Goal: Information Seeking & Learning: Learn about a topic

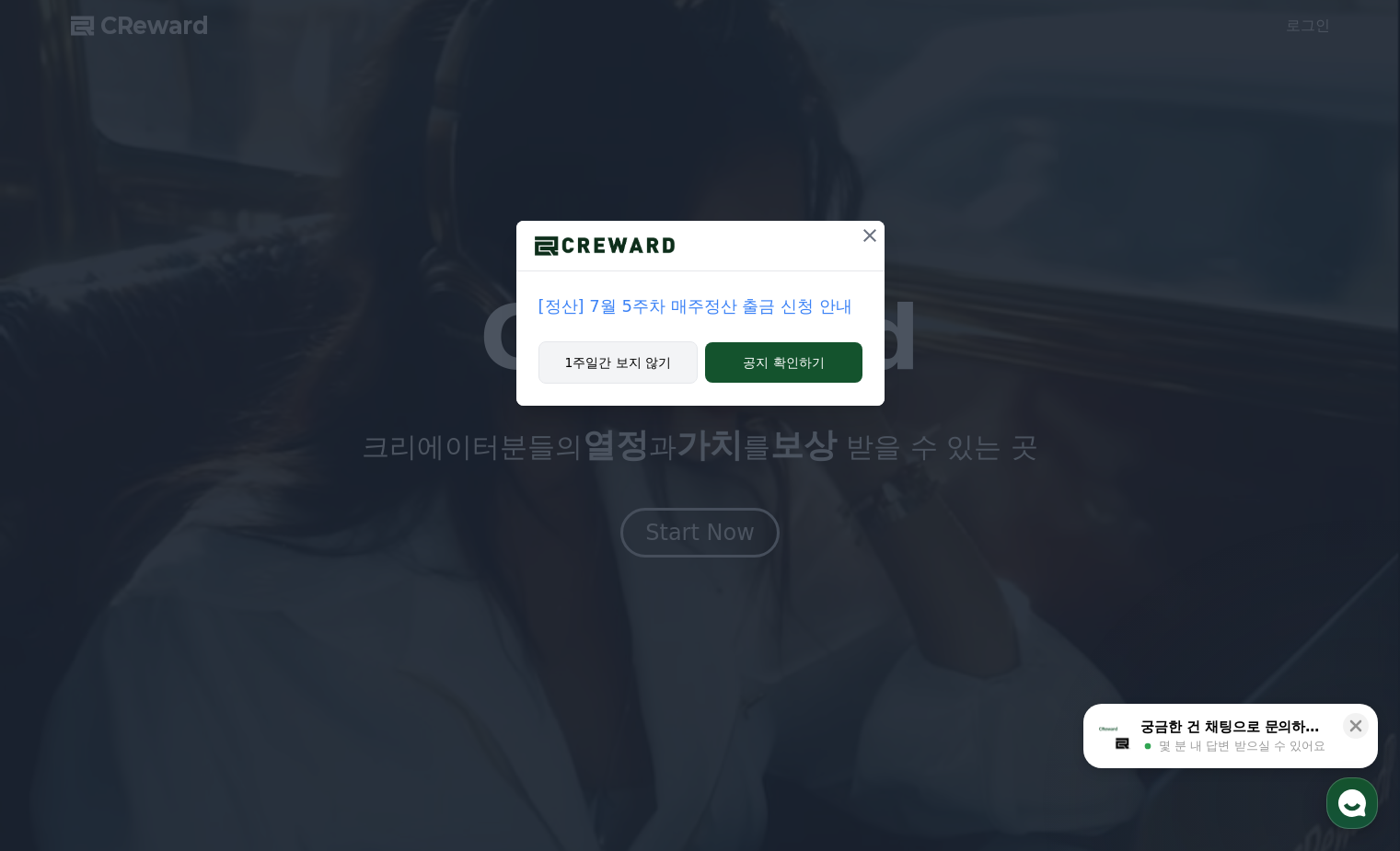
click at [601, 365] on button "1주일간 보지 않기" at bounding box center [618, 362] width 160 height 42
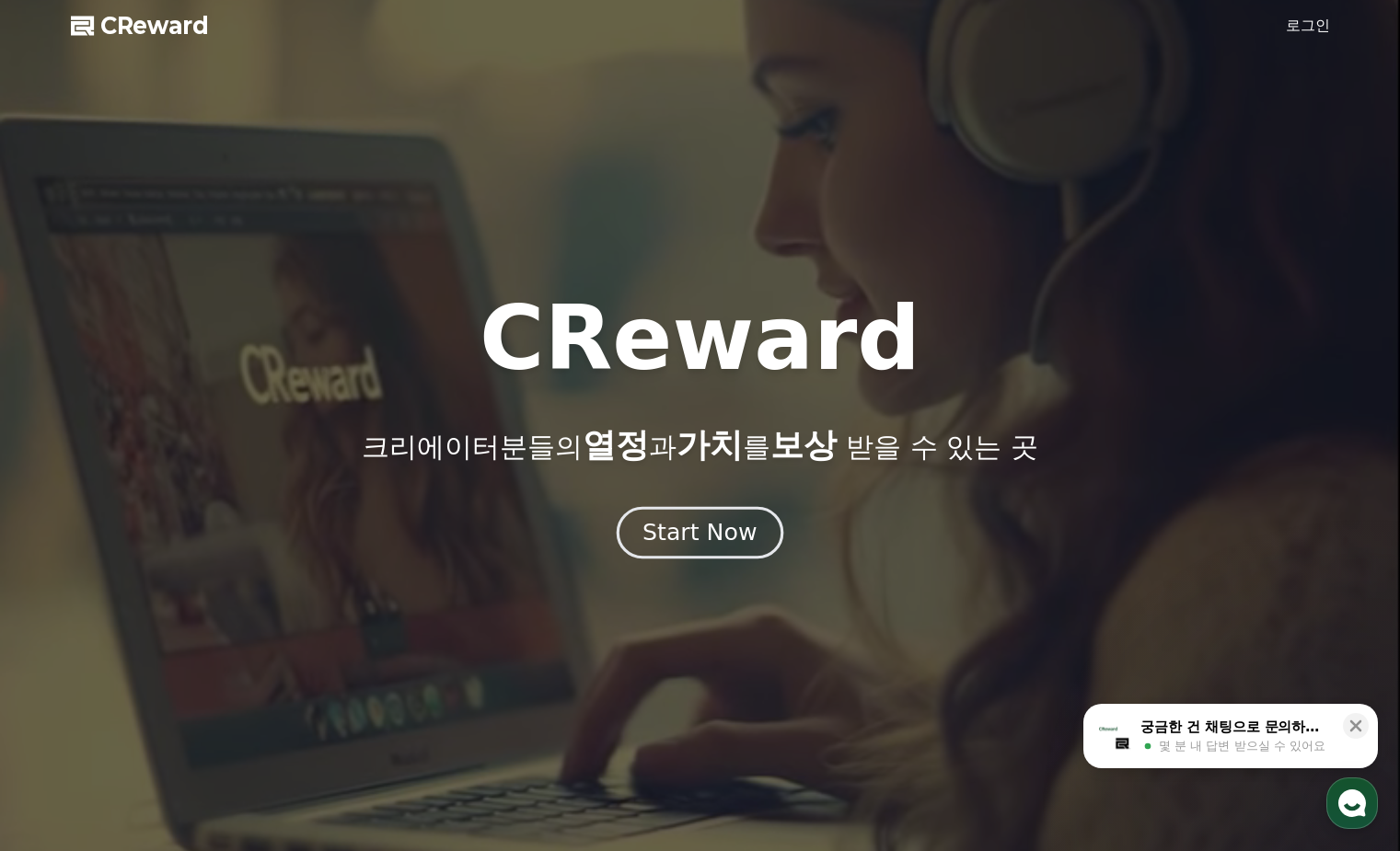
click at [663, 530] on div "Start Now" at bounding box center [699, 533] width 114 height 32
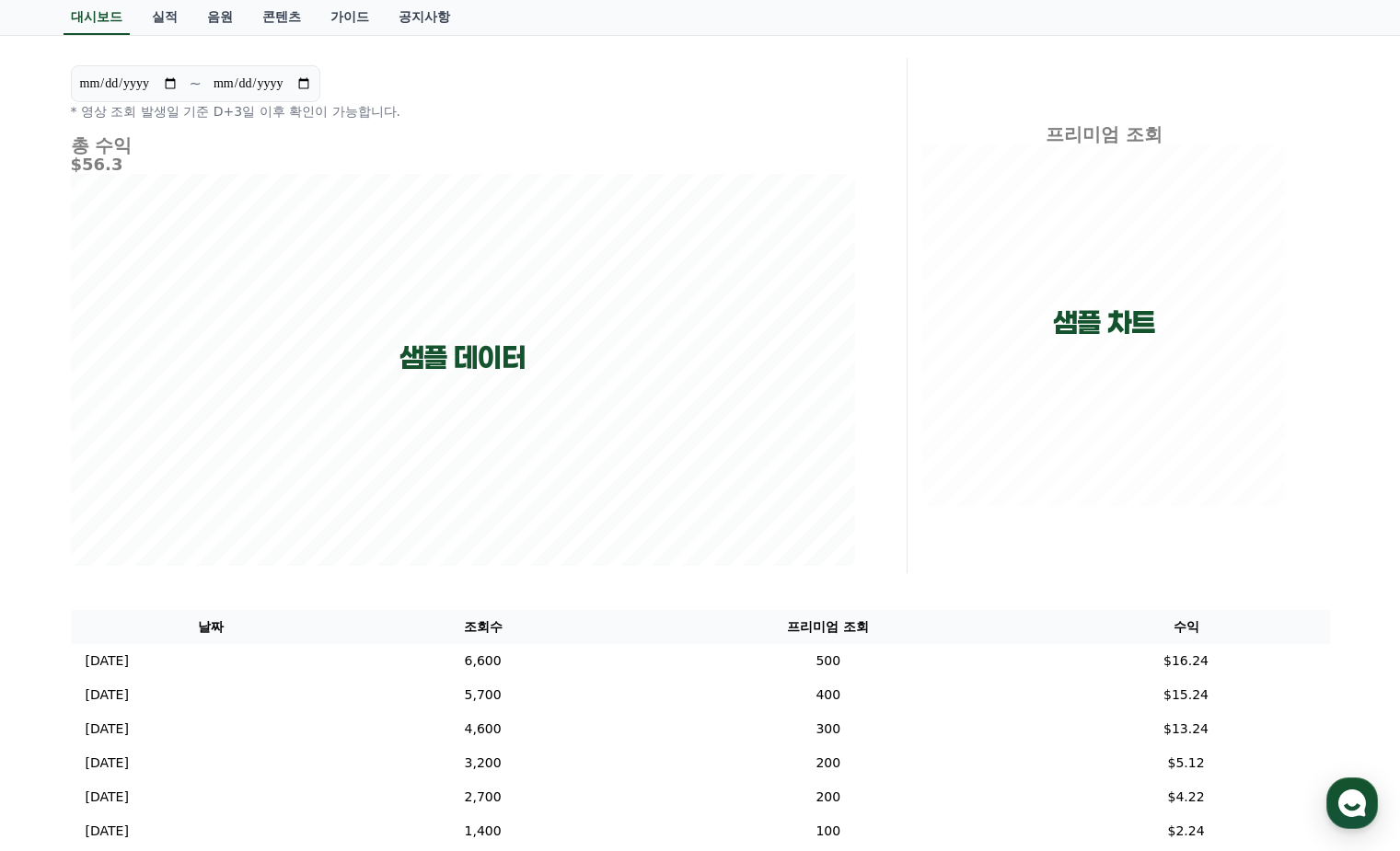
scroll to position [403, 0]
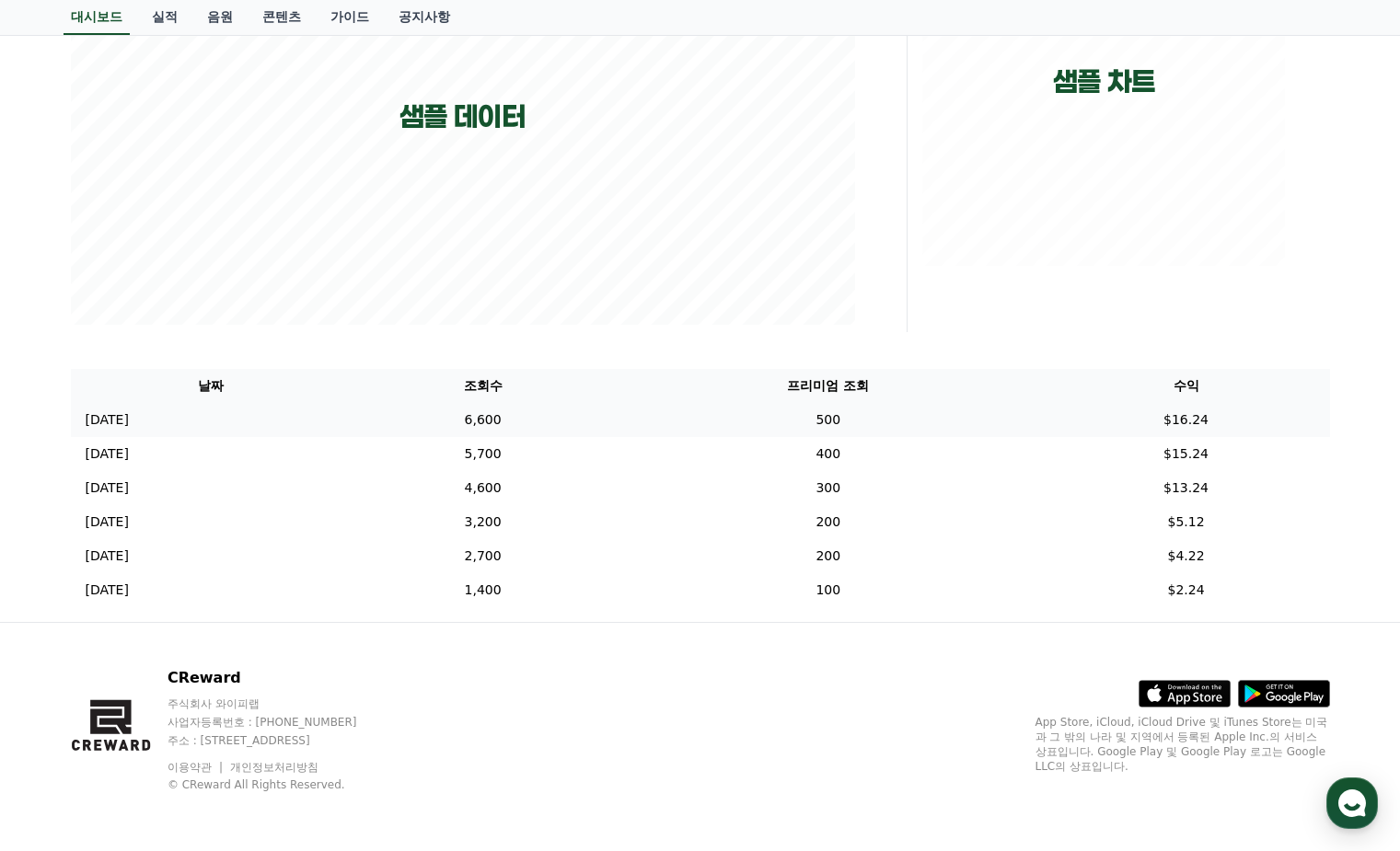
click at [121, 421] on p "[DATE]" at bounding box center [107, 420] width 43 height 19
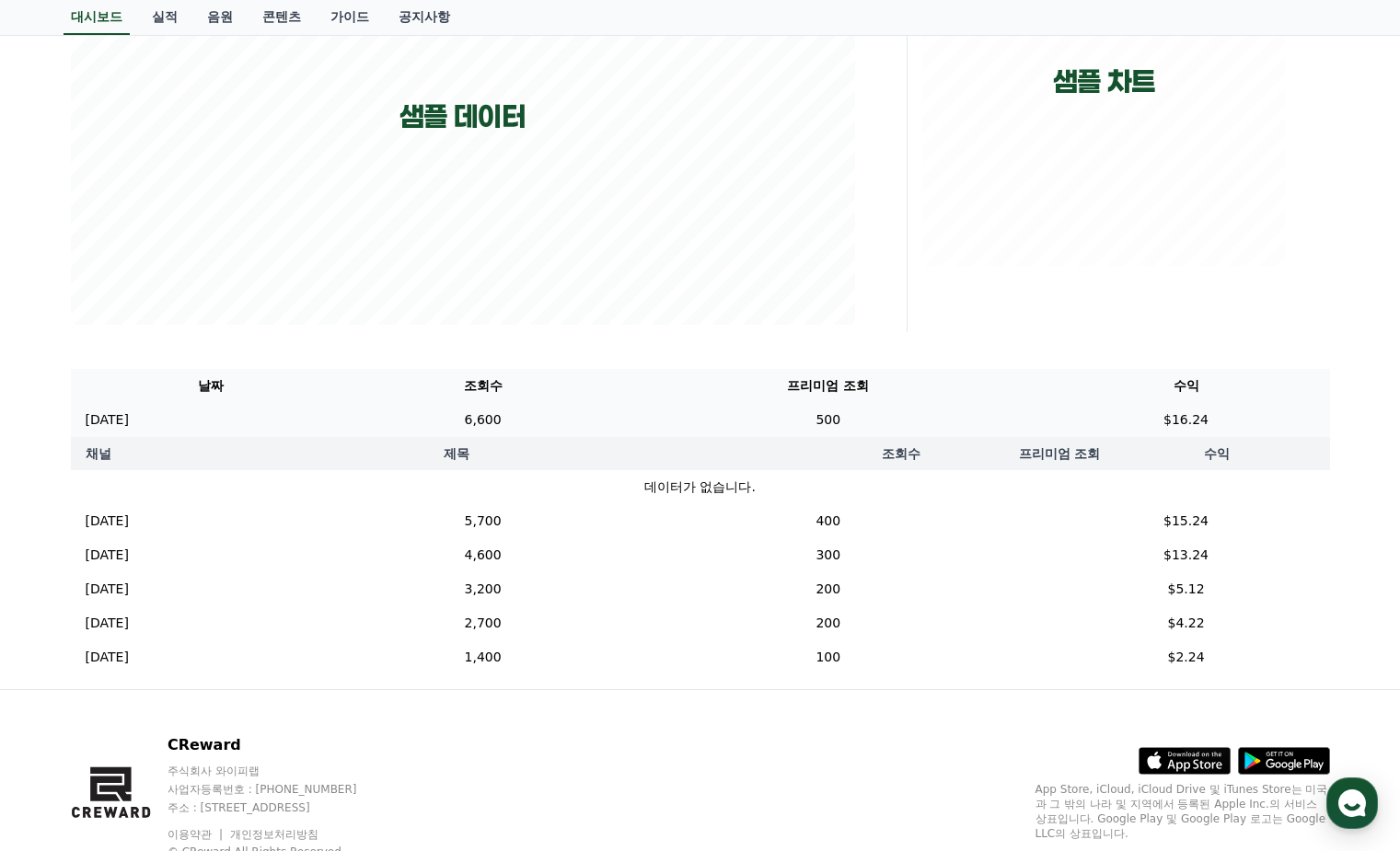
click at [121, 421] on p "[DATE]" at bounding box center [107, 420] width 43 height 19
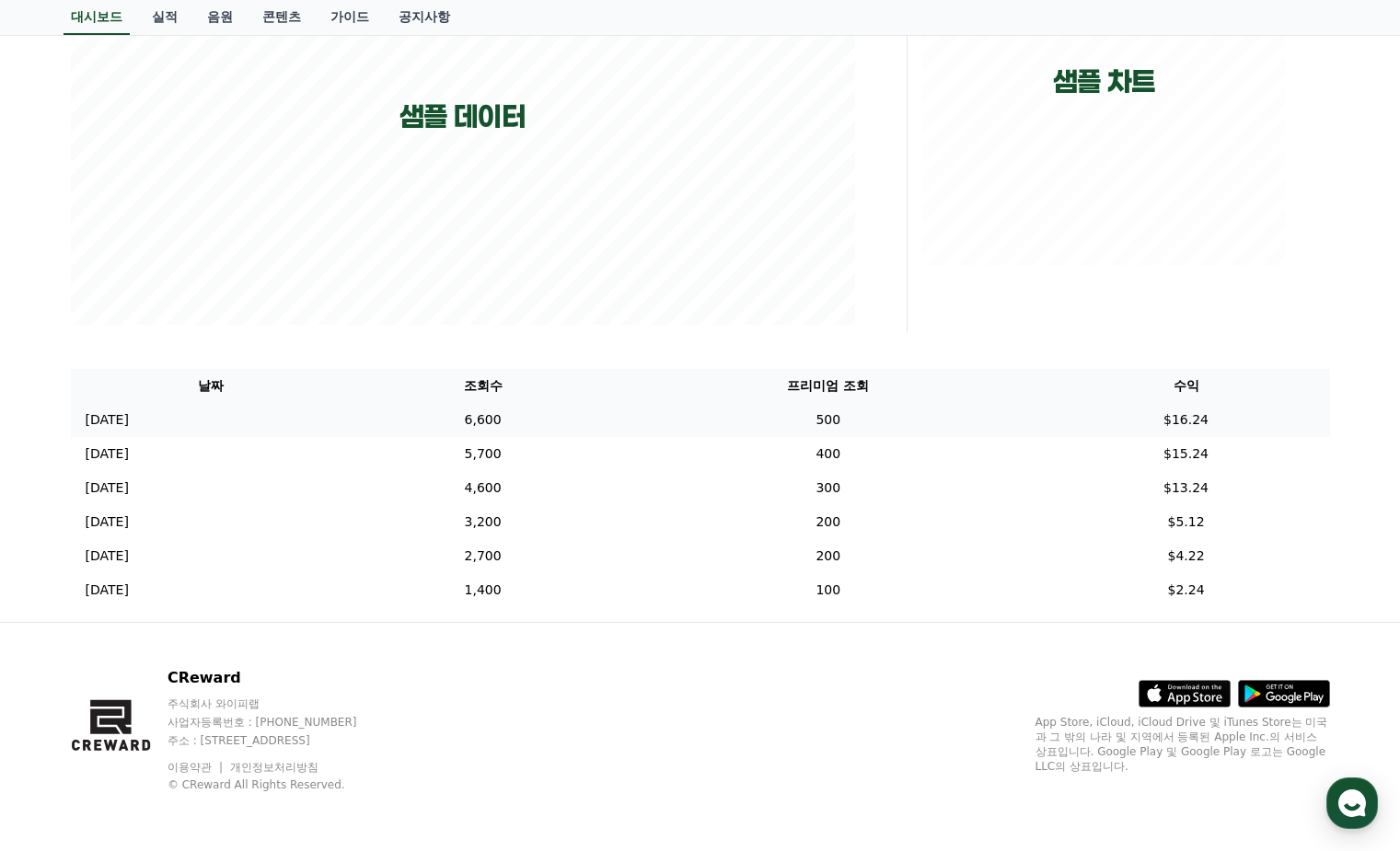
scroll to position [0, 0]
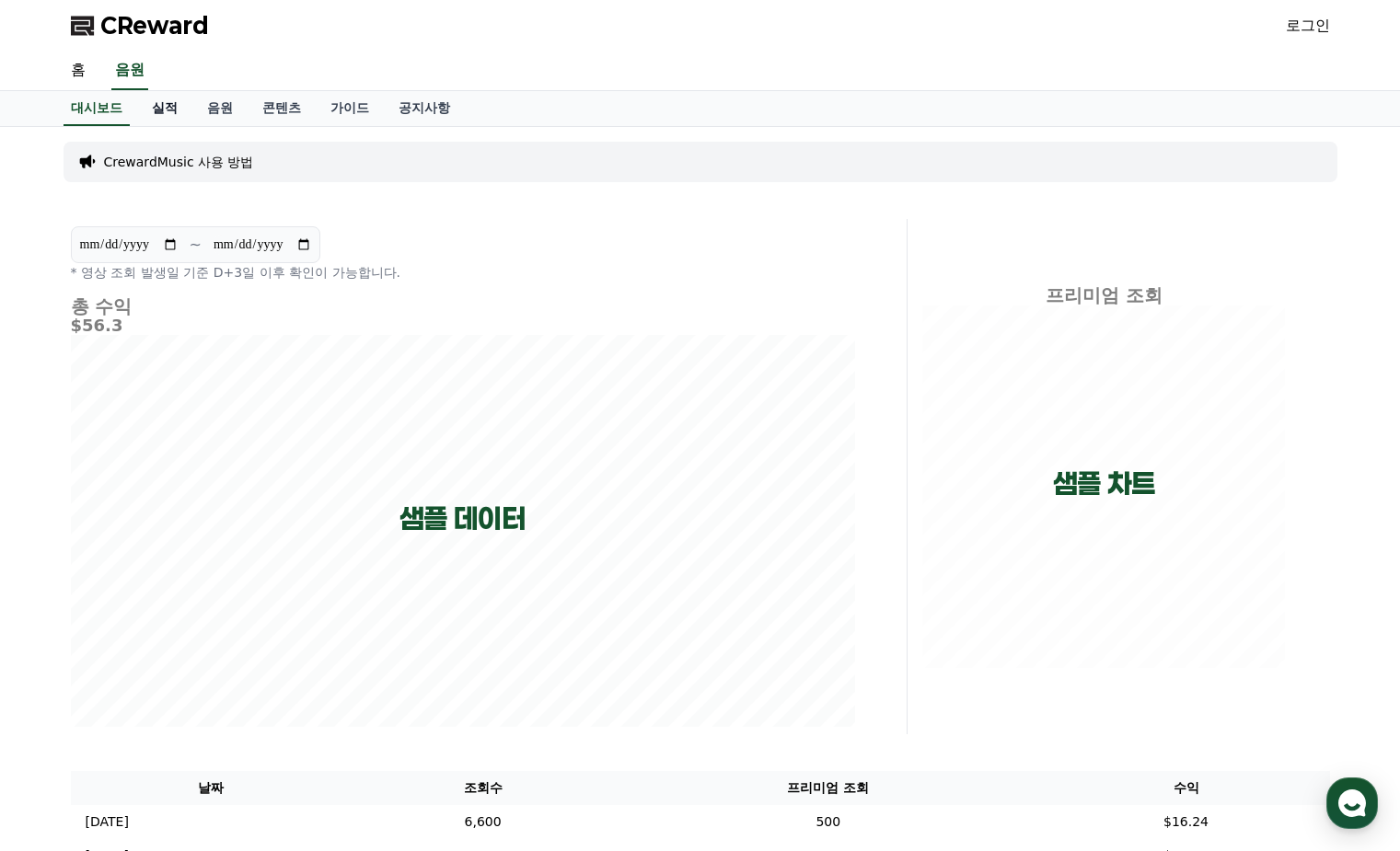
click at [161, 110] on link "실적" at bounding box center [164, 108] width 55 height 35
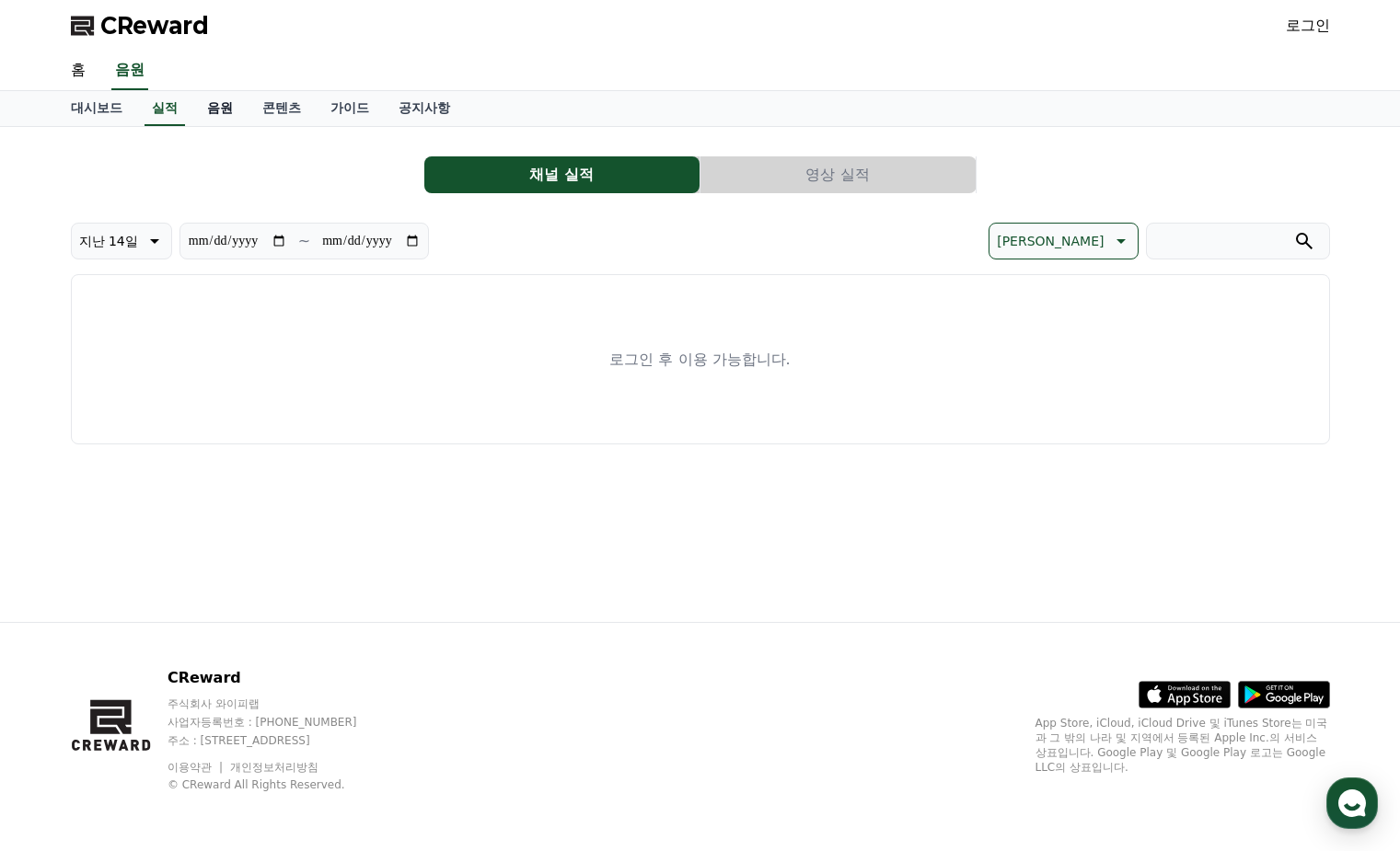
click at [236, 106] on link "음원" at bounding box center [220, 108] width 55 height 35
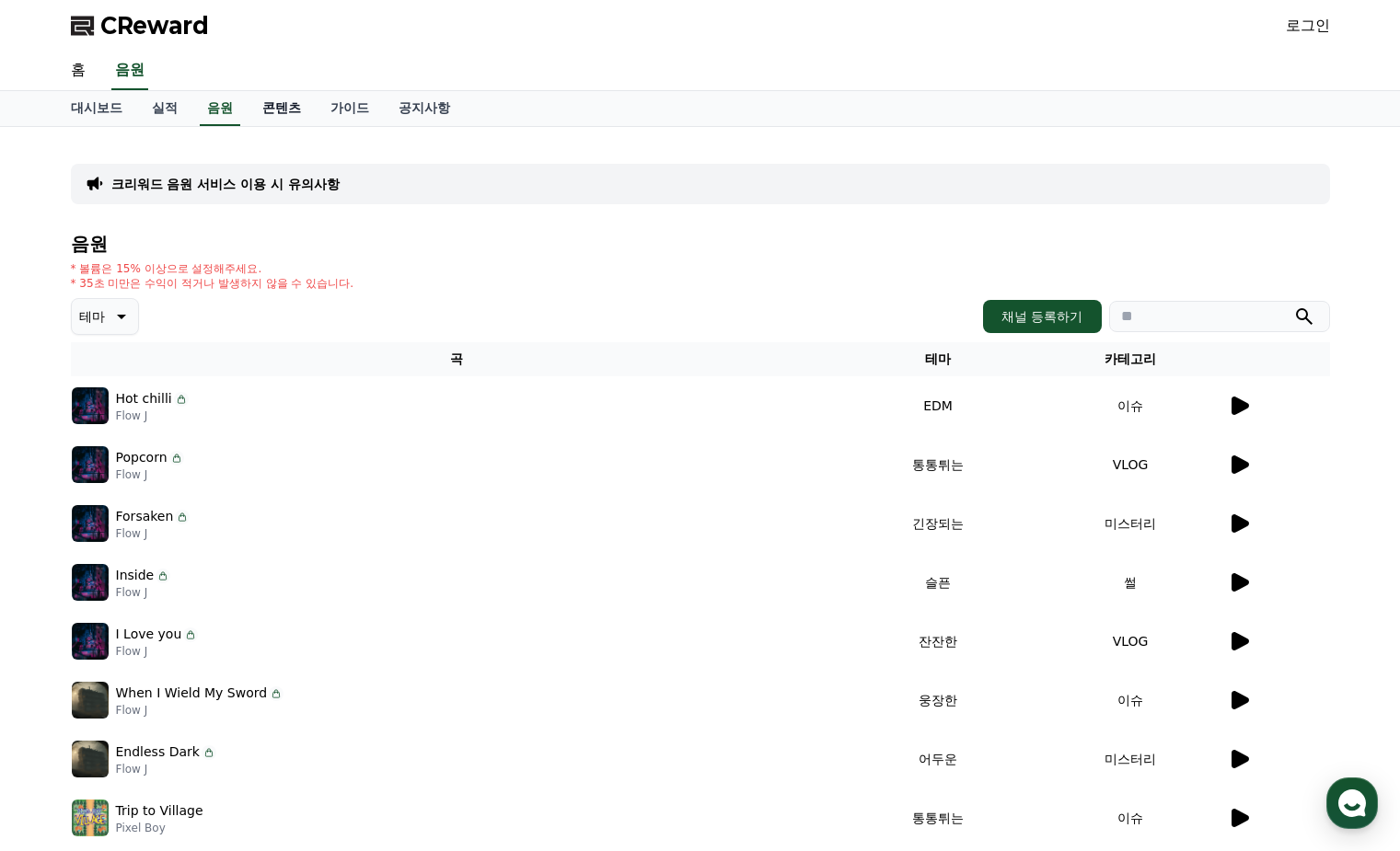
click at [295, 107] on link "콘텐츠" at bounding box center [281, 108] width 68 height 35
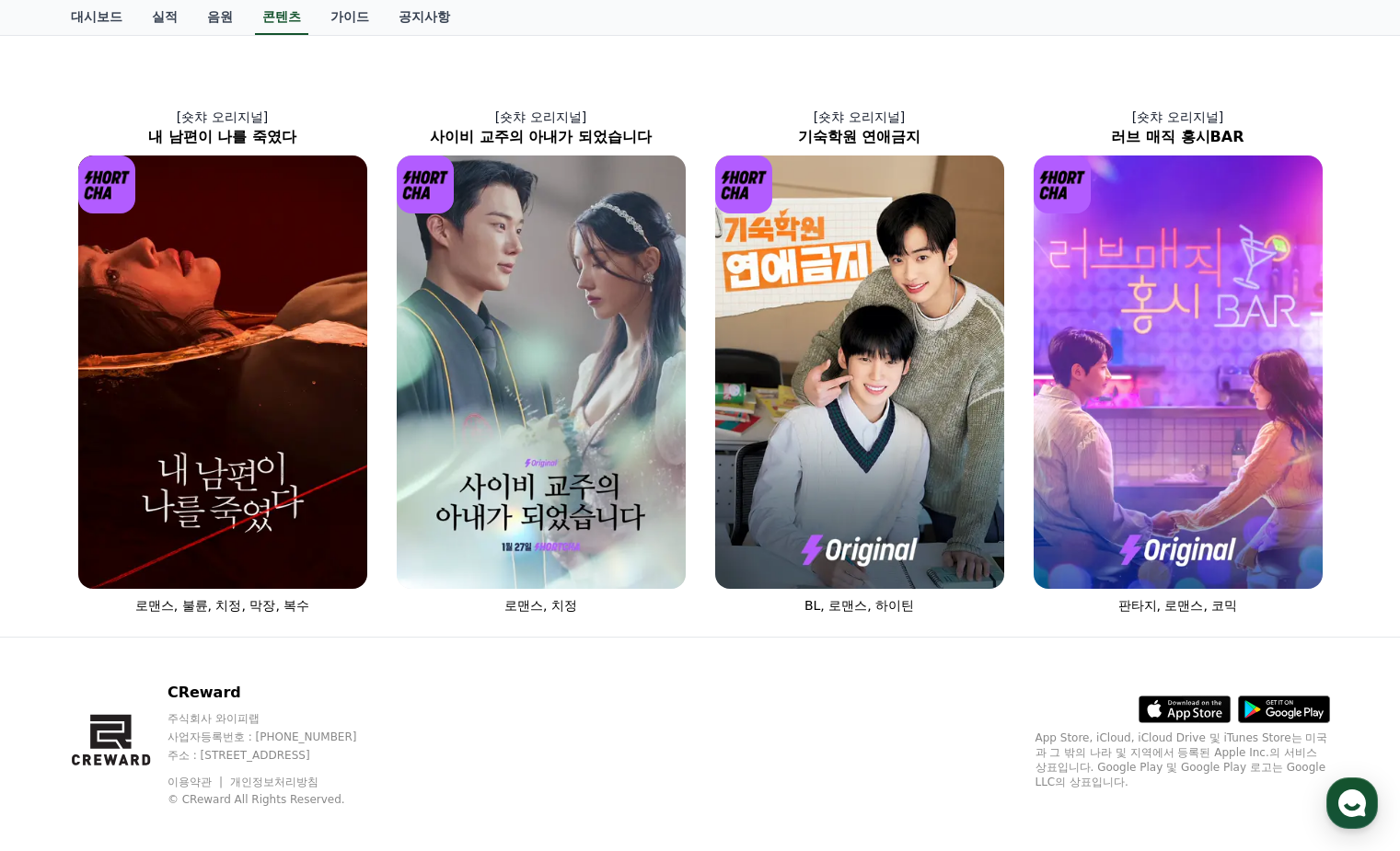
scroll to position [659, 0]
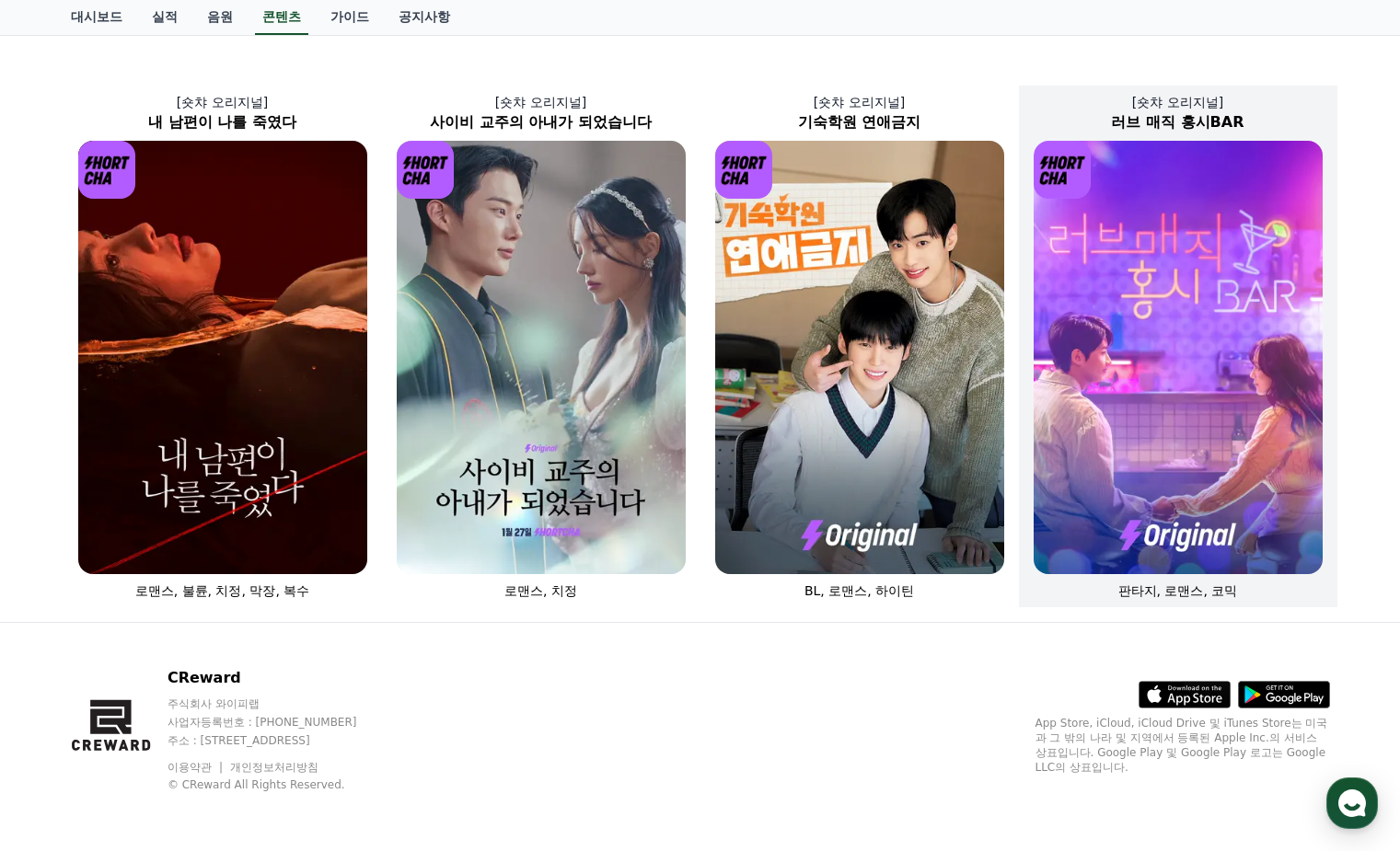
click at [1137, 333] on img at bounding box center [1178, 357] width 289 height 433
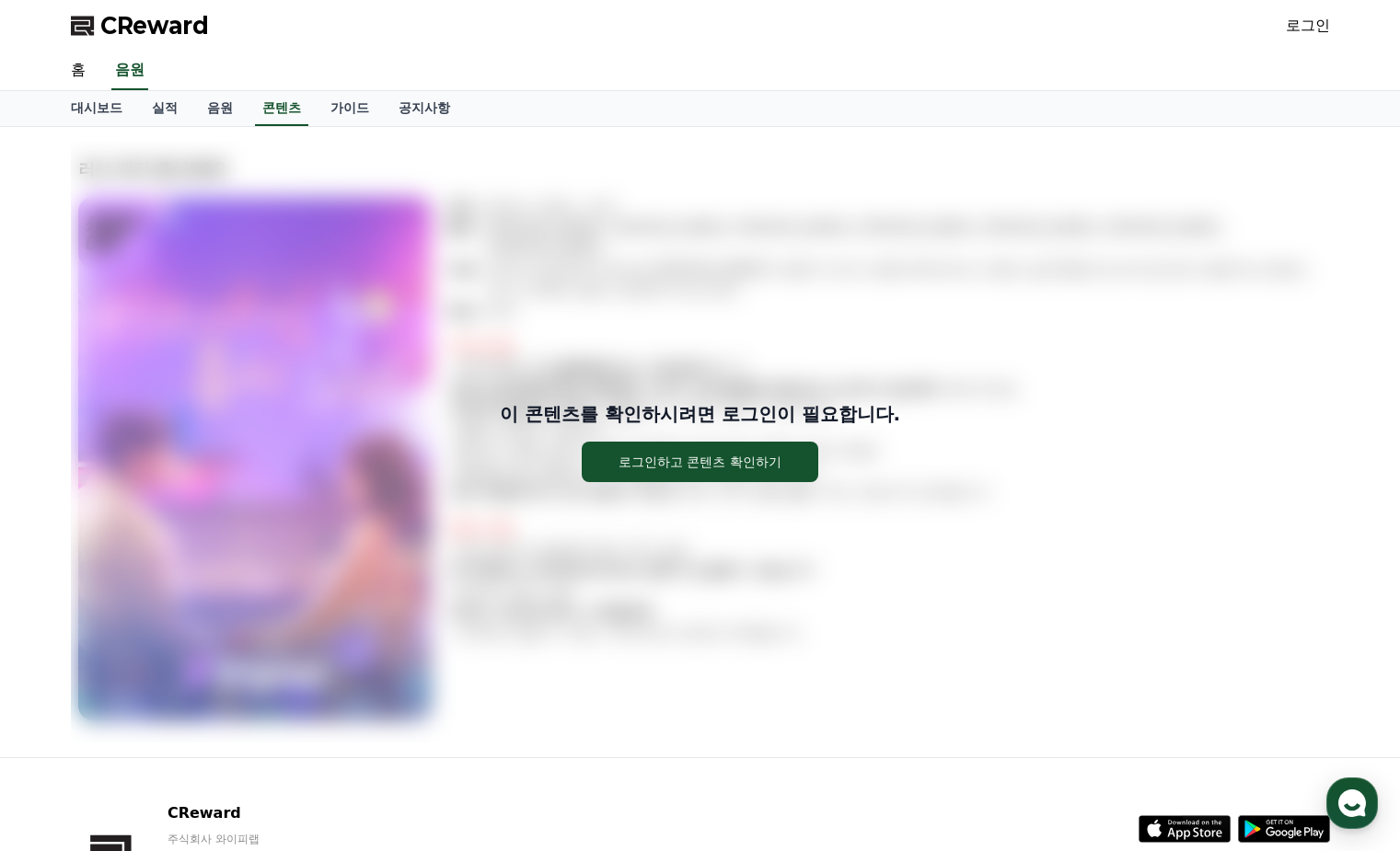
click at [348, 453] on div "이 콘텐츠를 확인하시려면 로그인이 필요합니다. 로그인하고 콘텐츠 확인하기" at bounding box center [700, 442] width 1259 height 81
click at [363, 109] on link "가이드" at bounding box center [349, 108] width 68 height 35
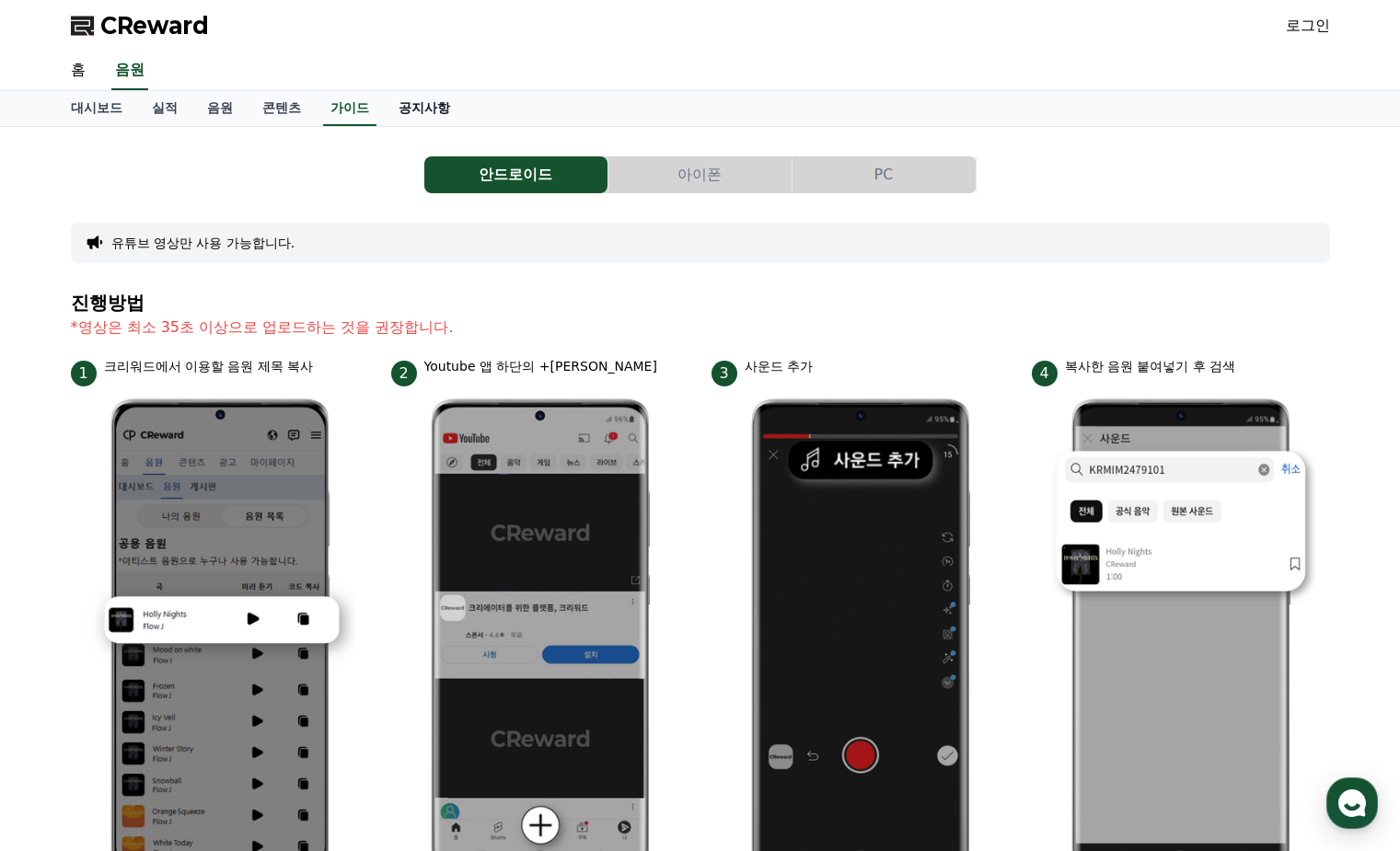
click at [434, 107] on link "공지사항" at bounding box center [424, 108] width 81 height 35
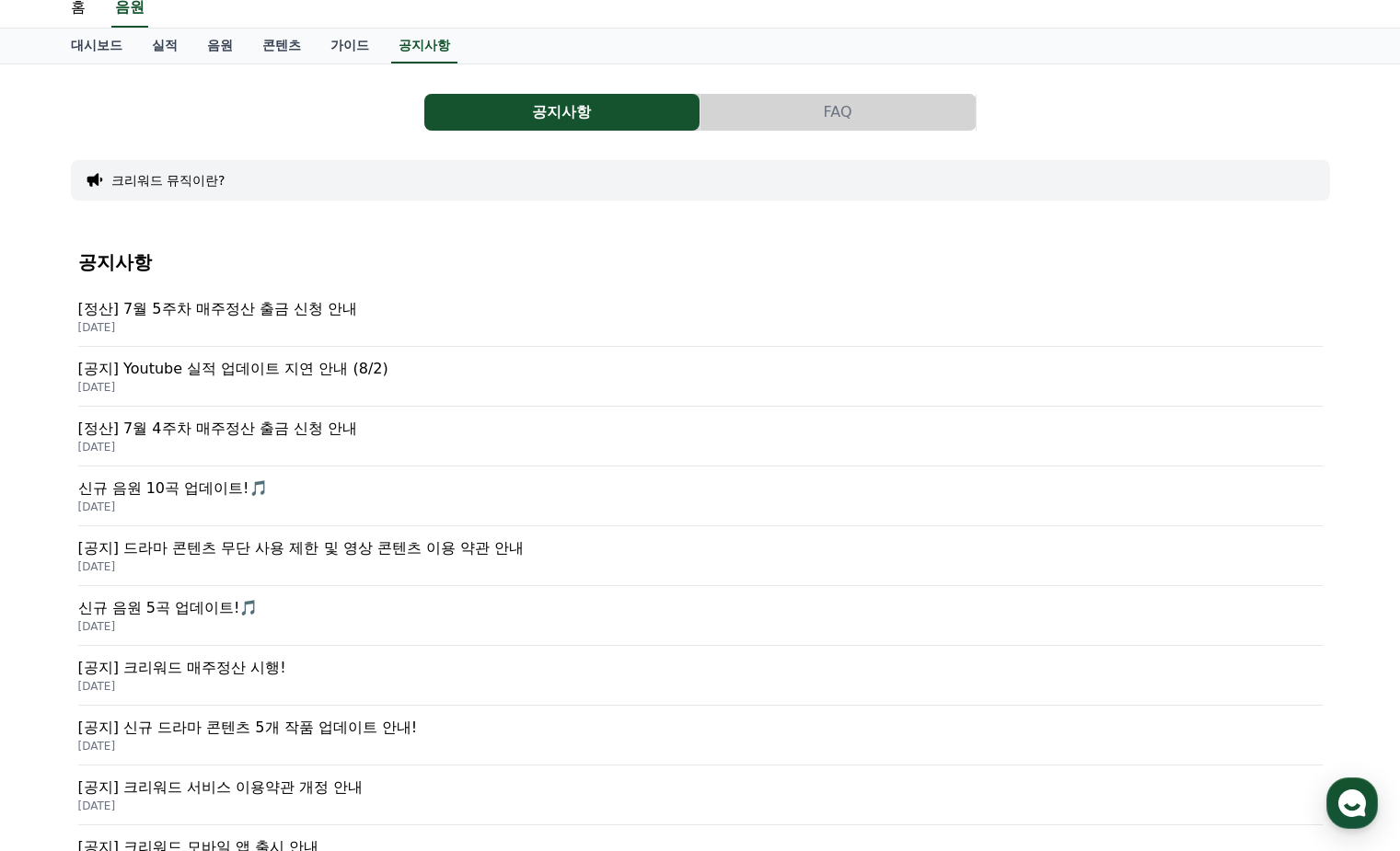
scroll to position [92, 0]
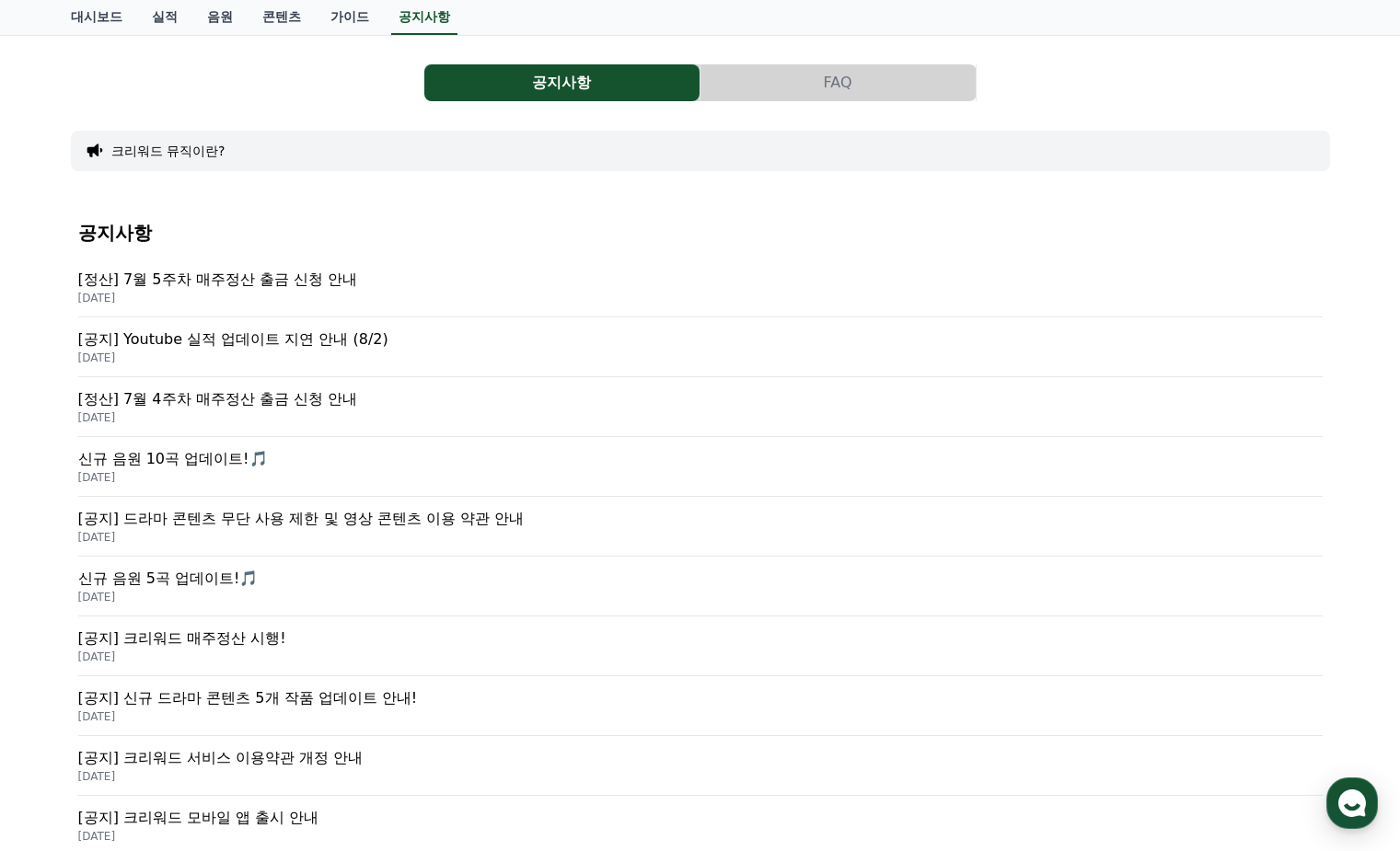
click at [315, 518] on p "[공지] 드라마 콘텐츠 무단 사용 제한 및 영상 콘텐츠 이용 약관 안내" at bounding box center [700, 518] width 1244 height 22
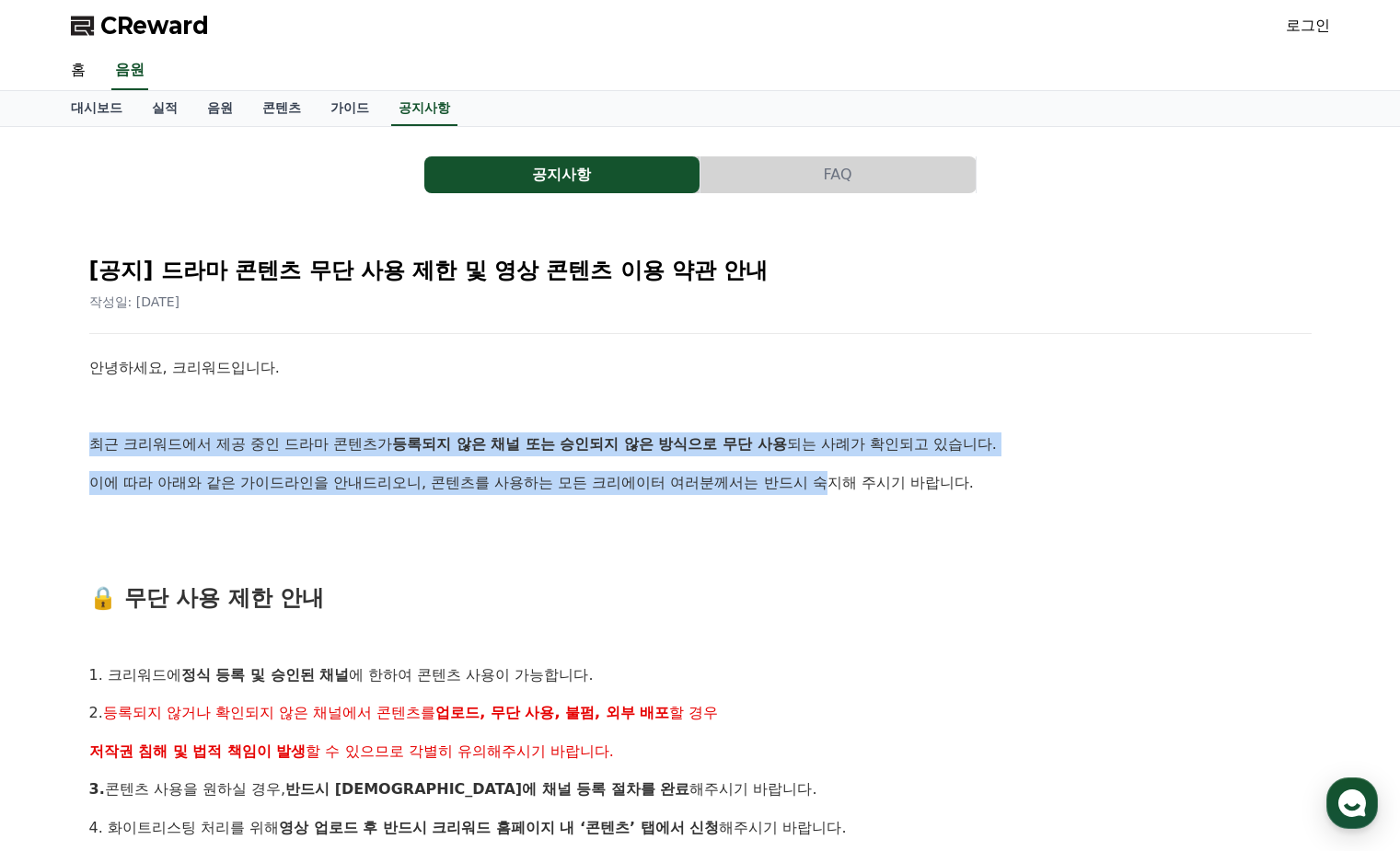
drag, startPoint x: 95, startPoint y: 438, endPoint x: 998, endPoint y: 459, distance: 903.2
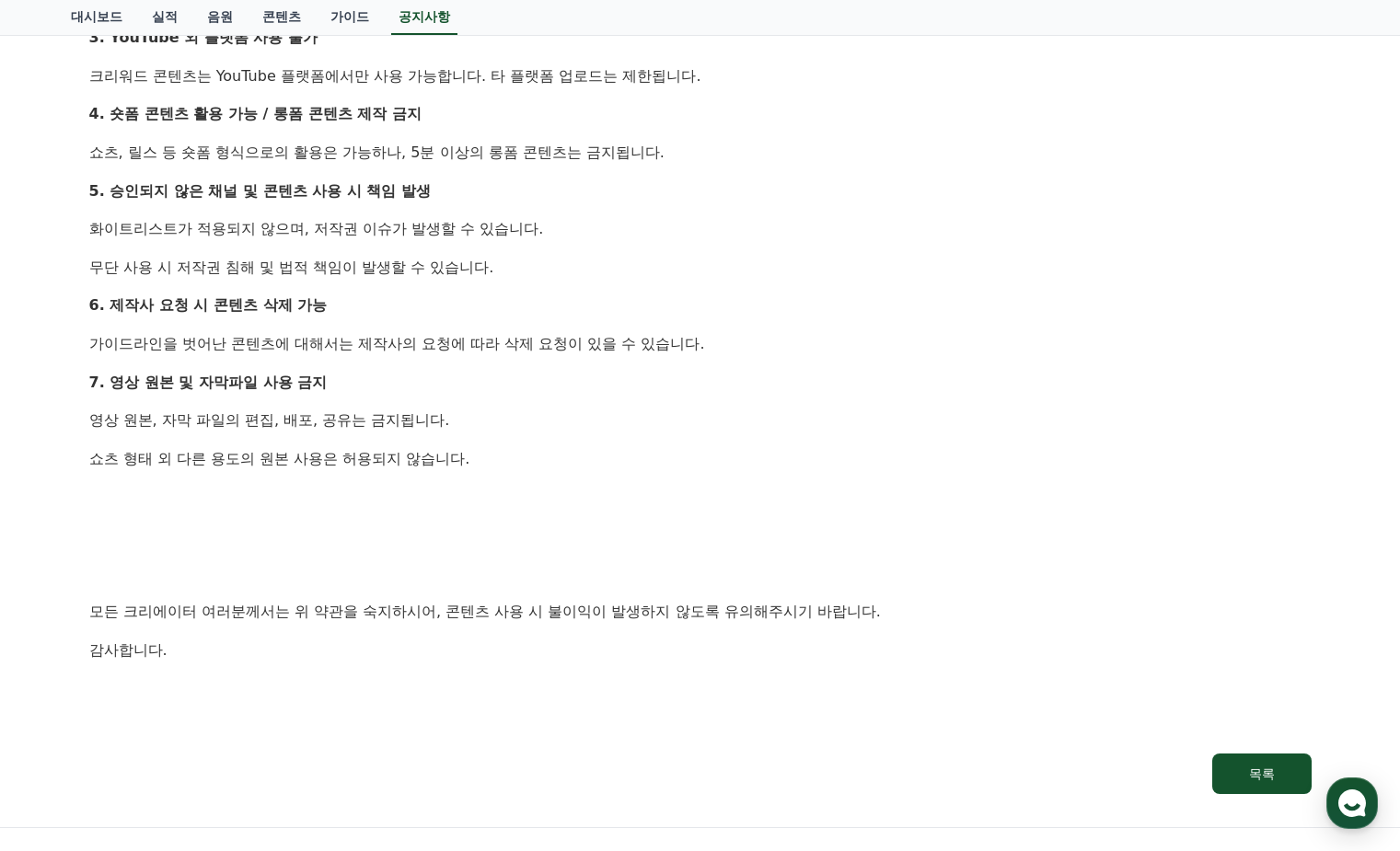
scroll to position [1381, 0]
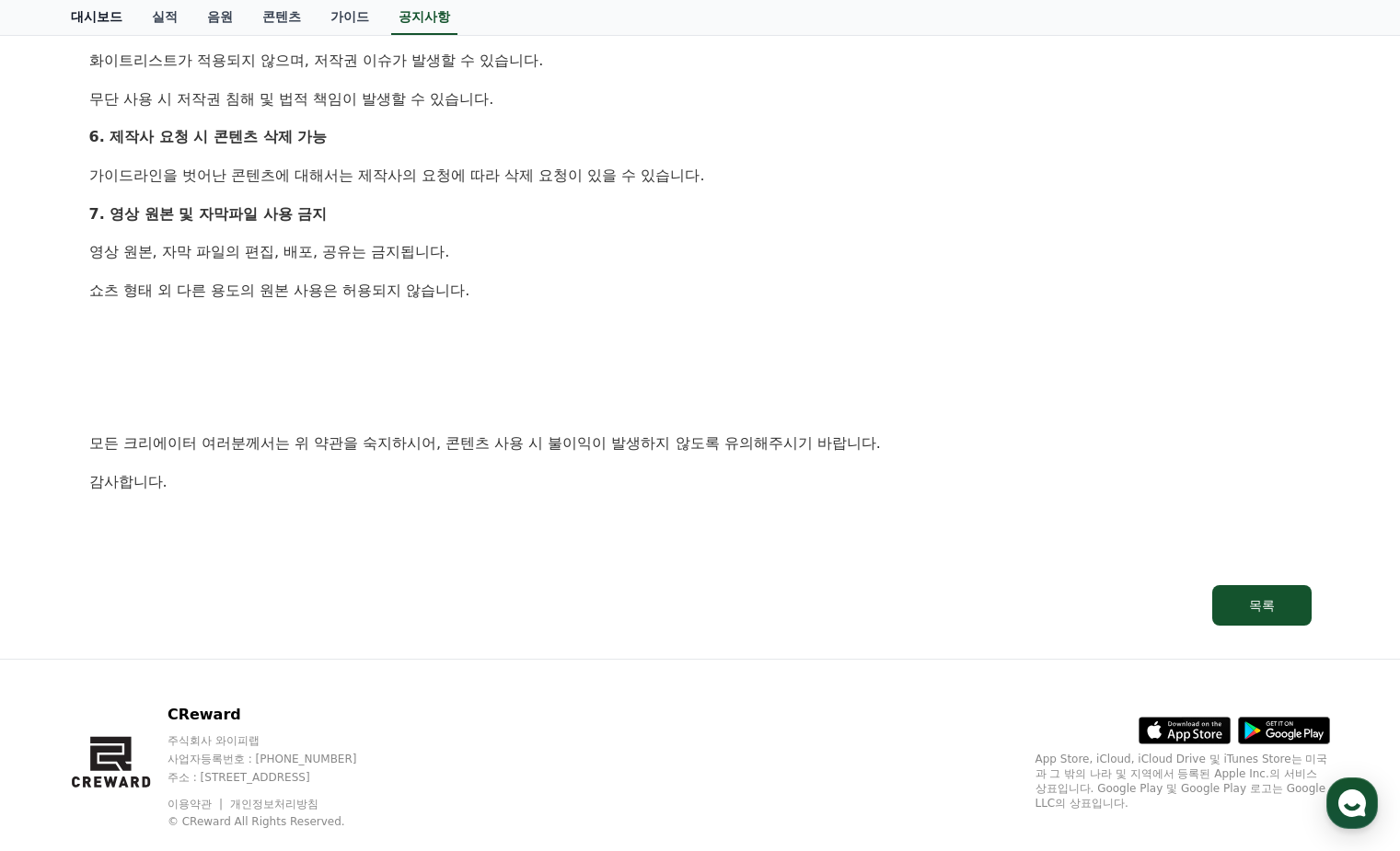
click at [89, 21] on link "대시보드" at bounding box center [97, 17] width 81 height 35
